Goal: Register for event/course

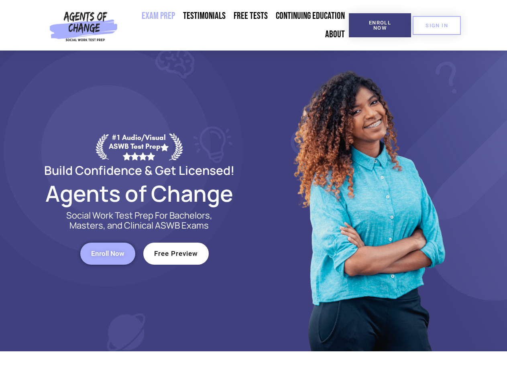
click at [254, 193] on div at bounding box center [368, 201] width 229 height 301
click at [380, 25] on span "Enroll Now" at bounding box center [380, 25] width 37 height 10
click at [437, 25] on span "SIGN IN" at bounding box center [436, 25] width 22 height 5
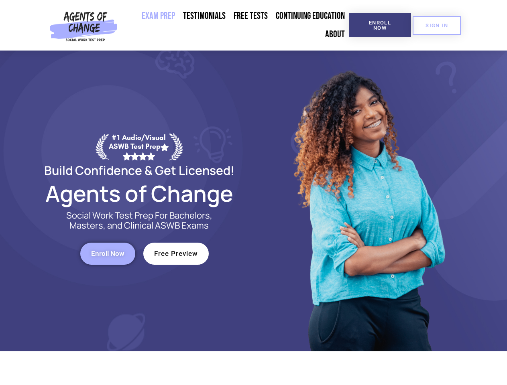
click at [108, 254] on span "Enroll Now" at bounding box center [107, 253] width 33 height 7
click at [176, 254] on span "Free Preview" at bounding box center [176, 253] width 44 height 7
